Goal: Task Accomplishment & Management: Use online tool/utility

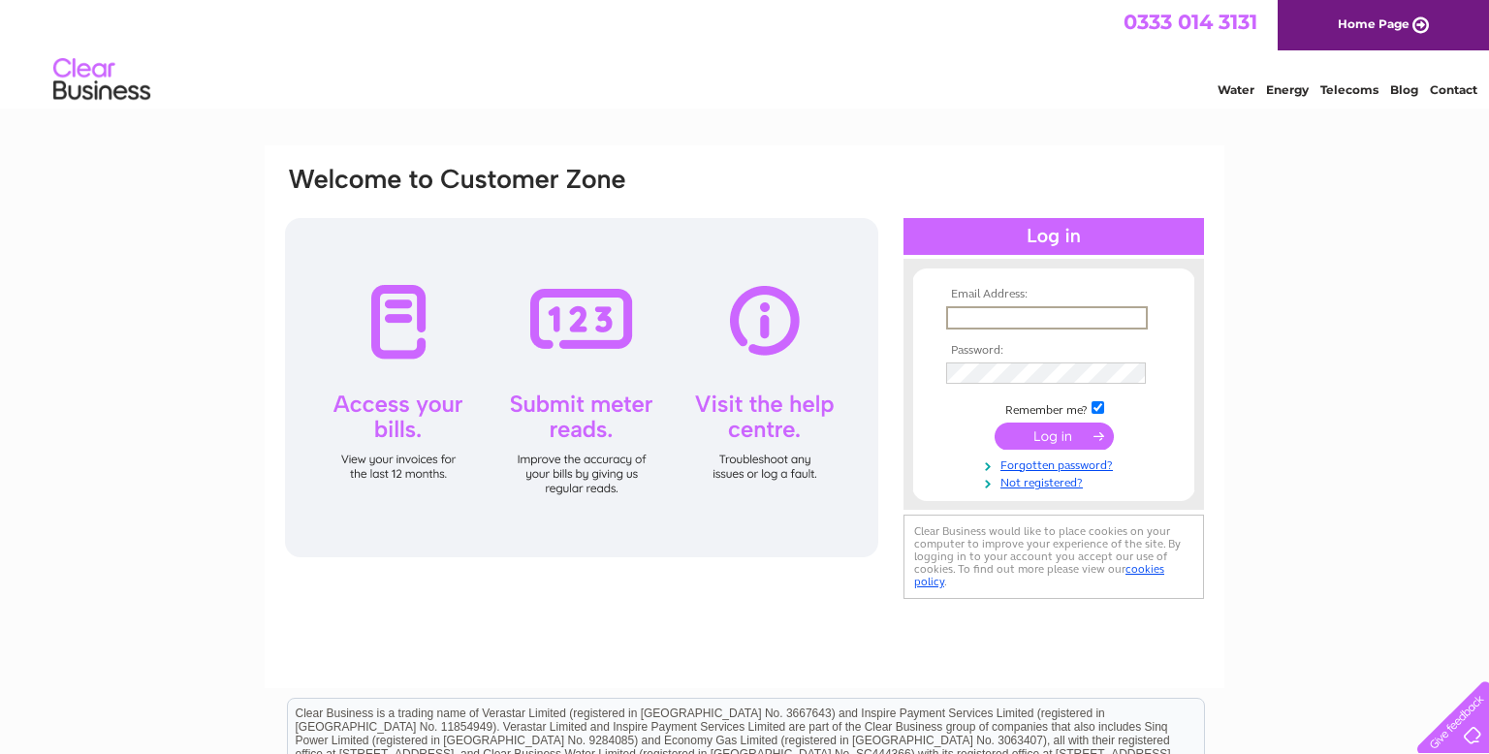
click at [1060, 322] on input "text" at bounding box center [1047, 317] width 202 height 23
type input "jane.bethune@btinternet.com"
click at [1056, 439] on input "submit" at bounding box center [1053, 434] width 119 height 27
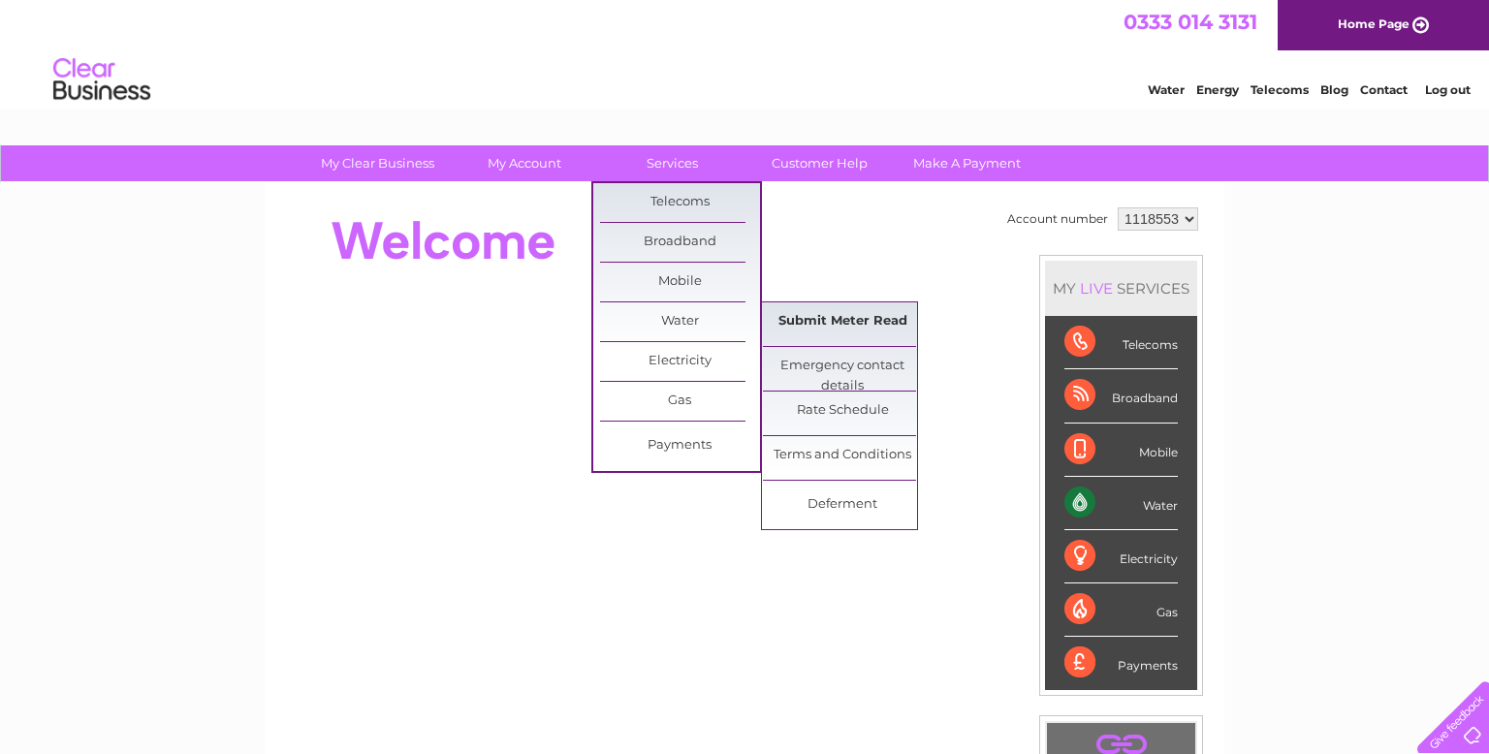
click at [810, 315] on link "Submit Meter Read" at bounding box center [843, 321] width 160 height 39
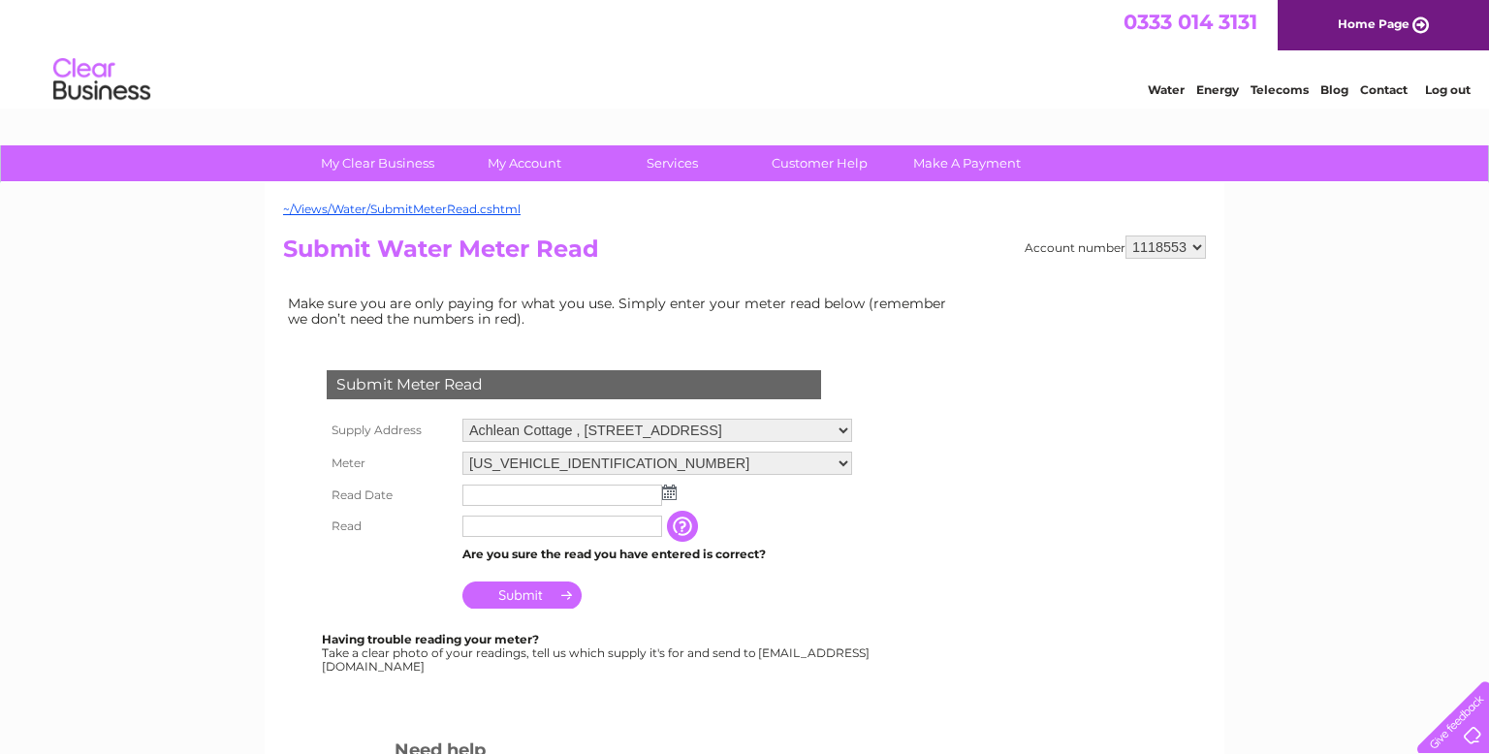
click at [665, 493] on img at bounding box center [669, 493] width 15 height 16
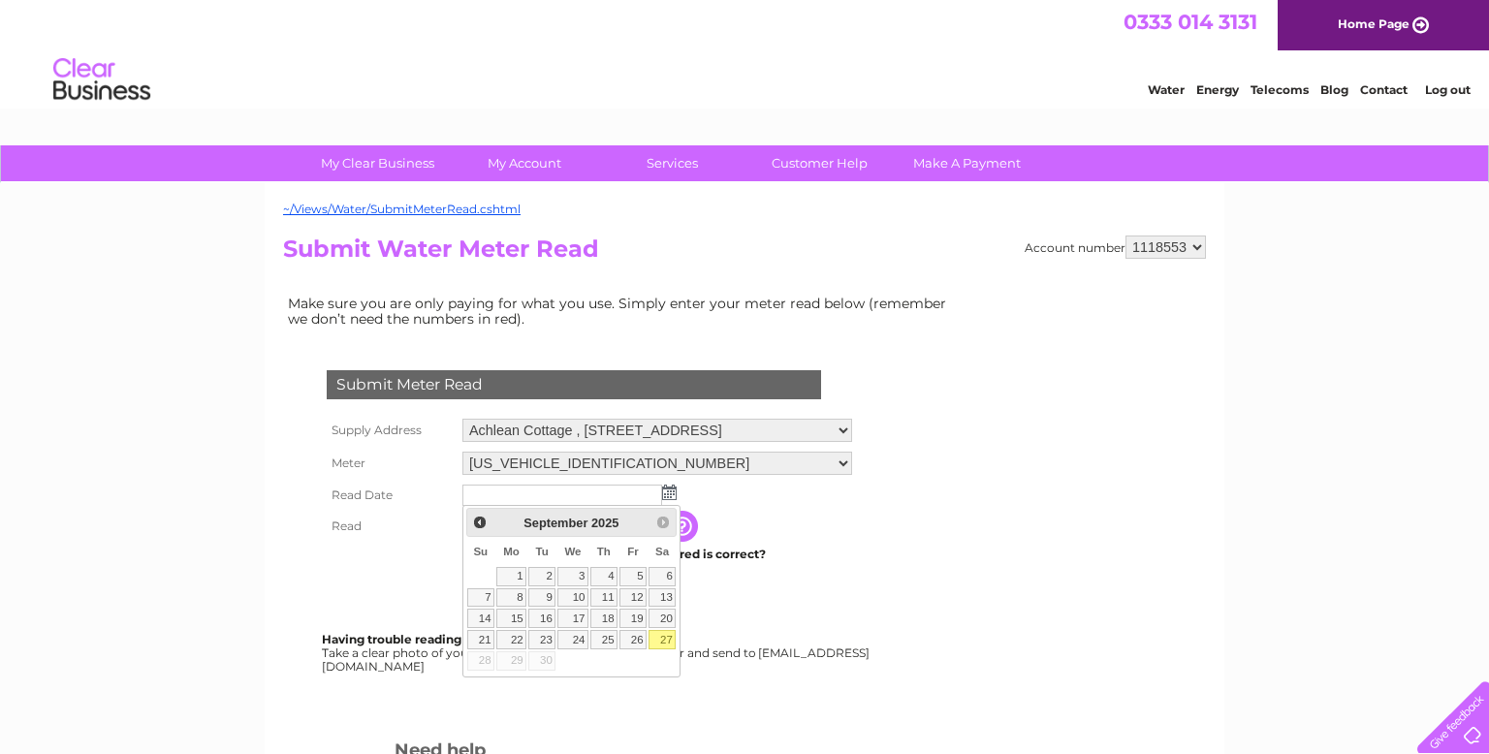
click at [665, 638] on link "27" at bounding box center [661, 639] width 27 height 19
type input "[DATE]"
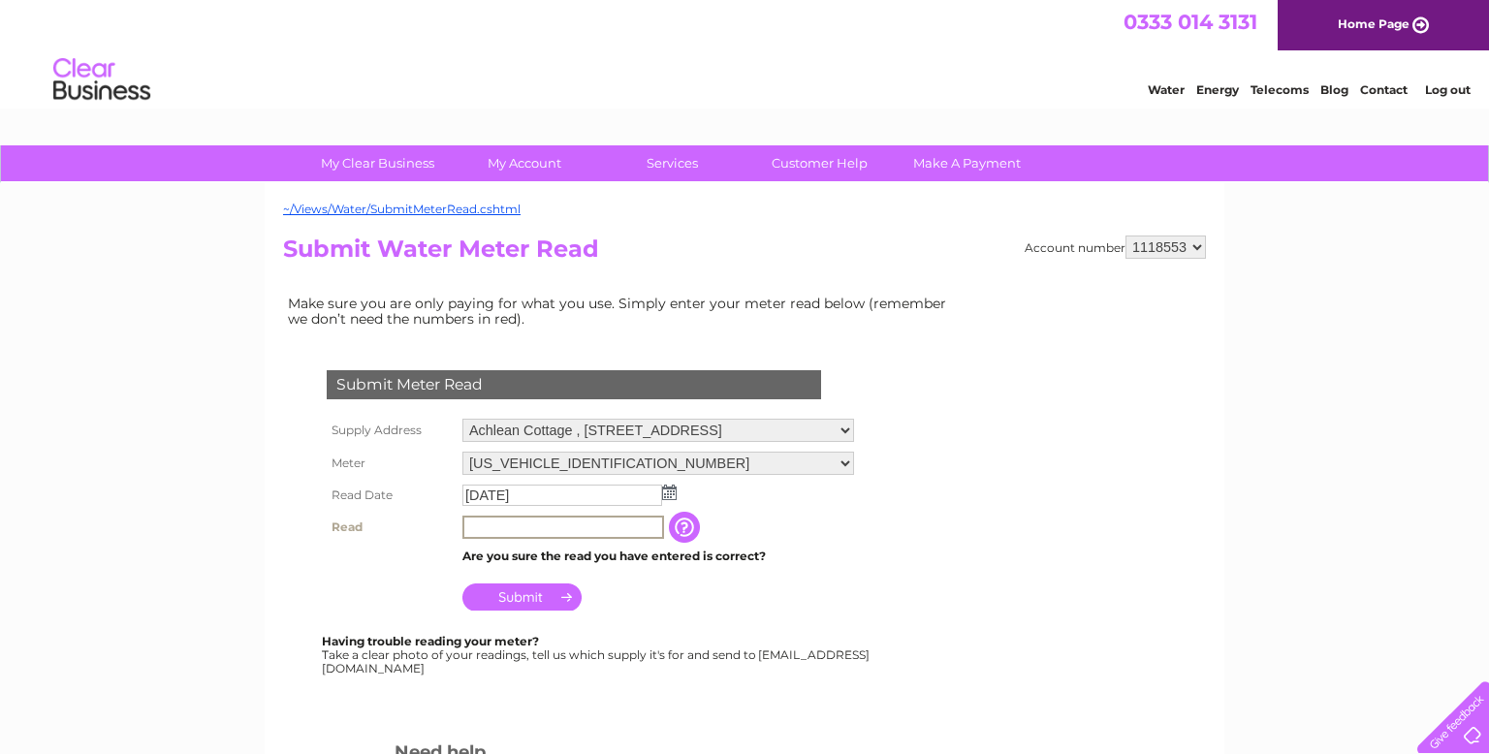
click at [576, 527] on input "text" at bounding box center [563, 527] width 202 height 23
type input "00323"
click at [535, 596] on input "Submit" at bounding box center [521, 594] width 119 height 27
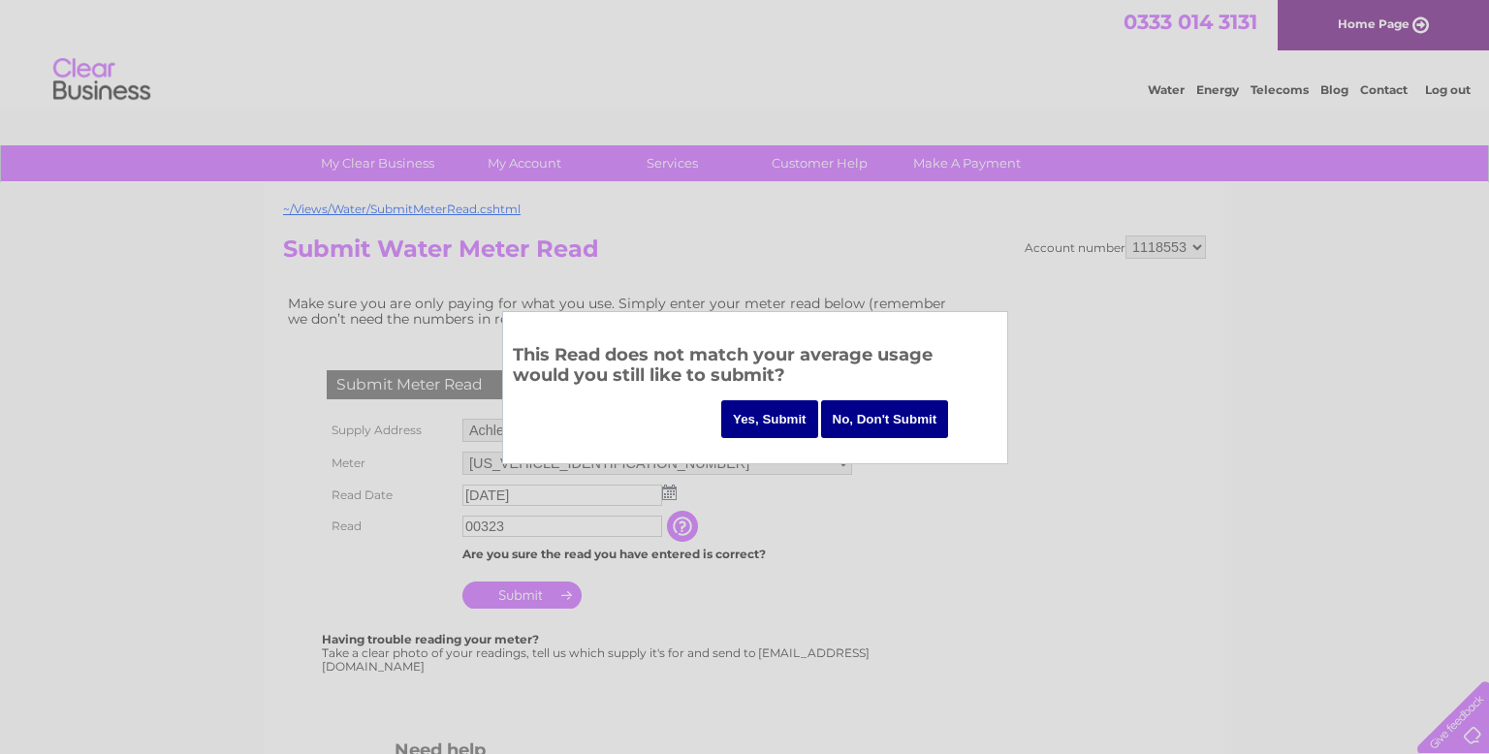
click at [774, 417] on input "Yes, Submit" at bounding box center [769, 419] width 97 height 38
